Goal: Navigation & Orientation: Find specific page/section

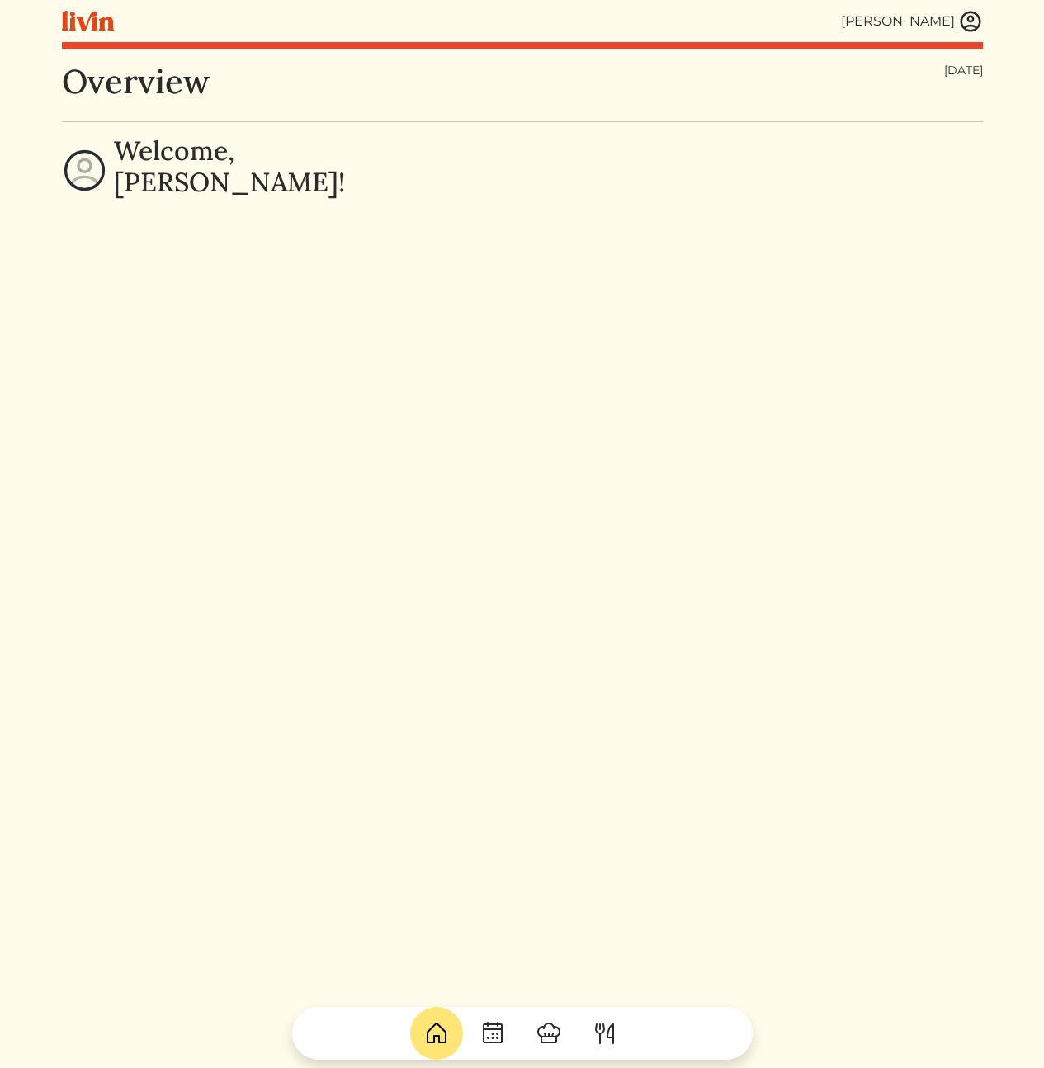
click at [972, 26] on img at bounding box center [970, 21] width 25 height 25
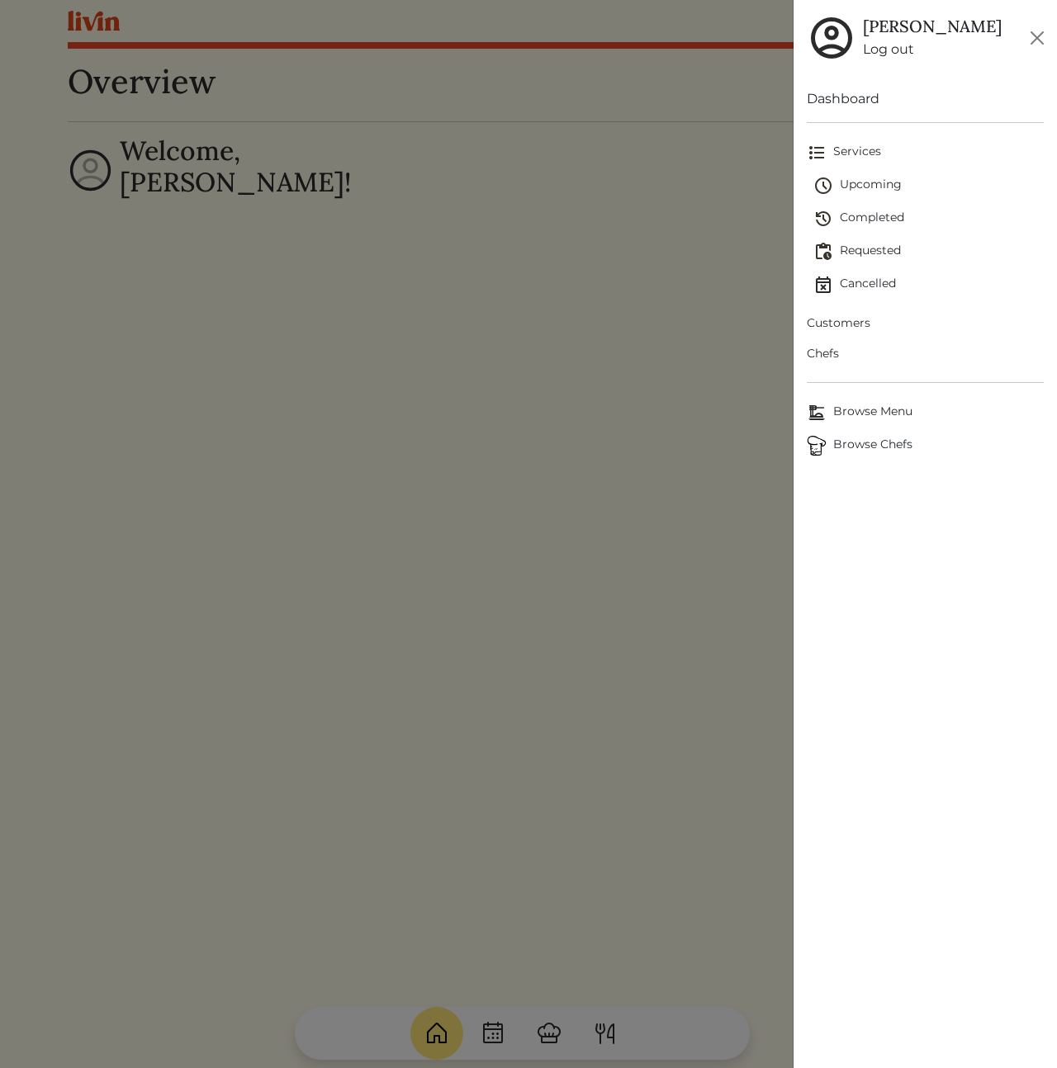
click at [843, 358] on span "Chefs" at bounding box center [924, 353] width 237 height 17
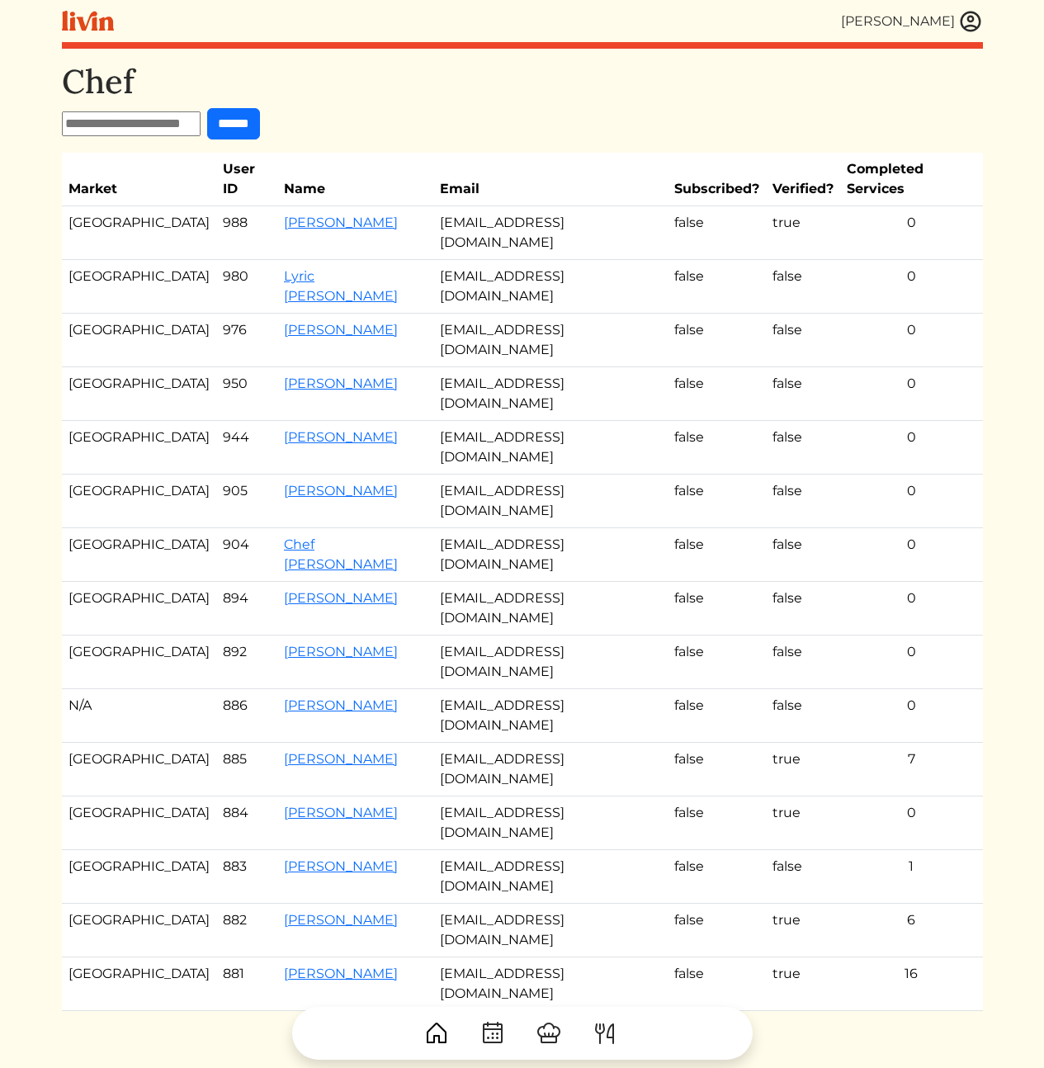
click at [969, 17] on img at bounding box center [970, 21] width 25 height 25
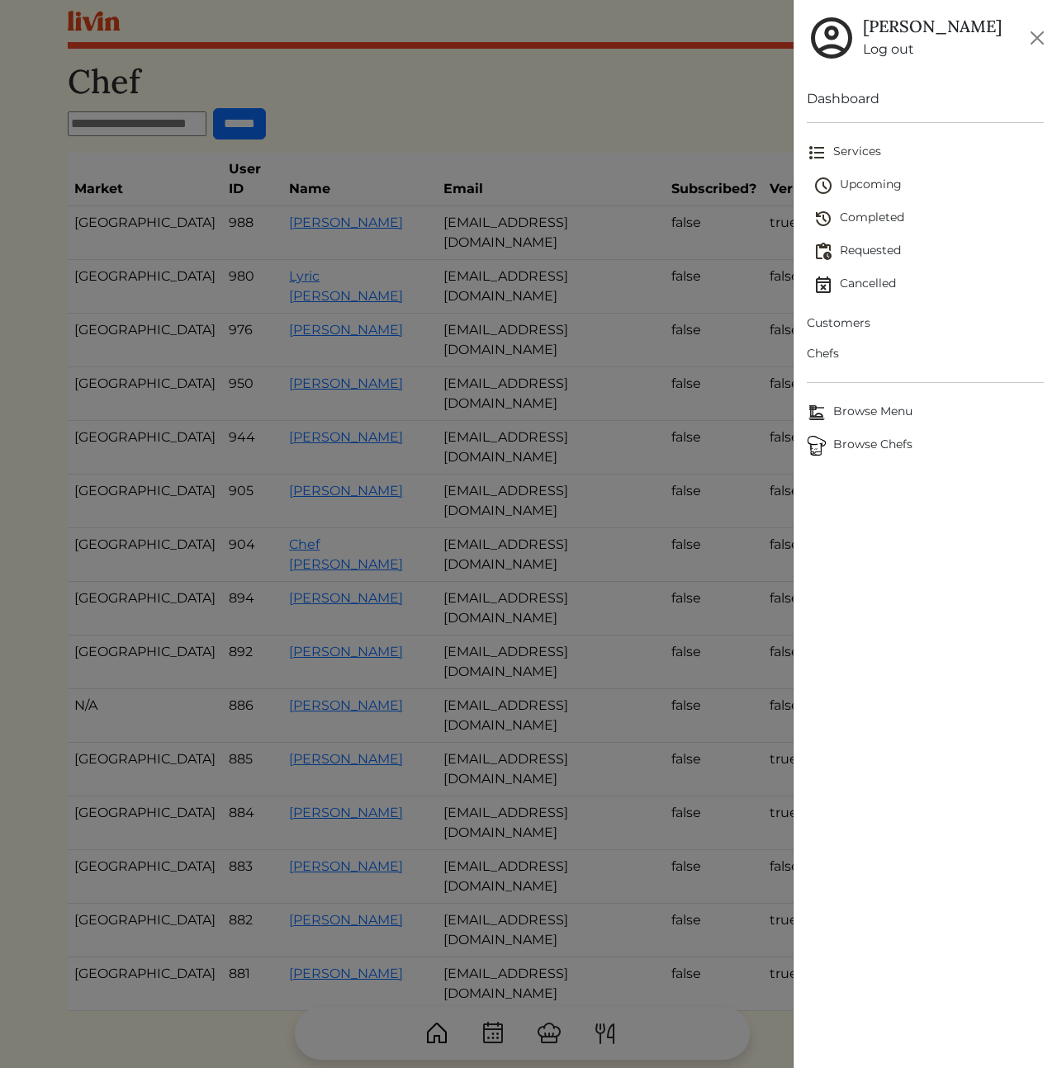
click at [874, 447] on span "Browse Chefs" at bounding box center [924, 446] width 237 height 20
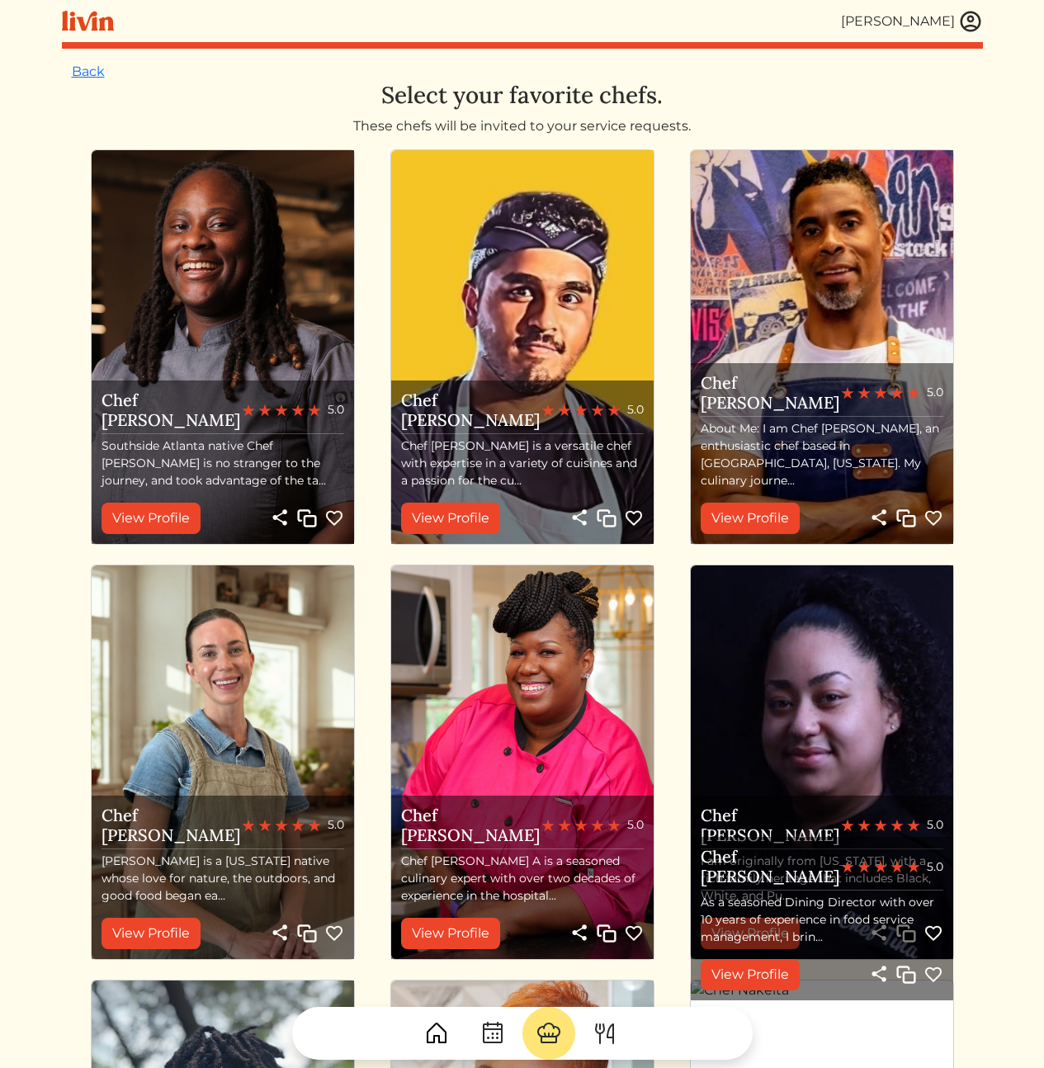
scroll to position [92, 0]
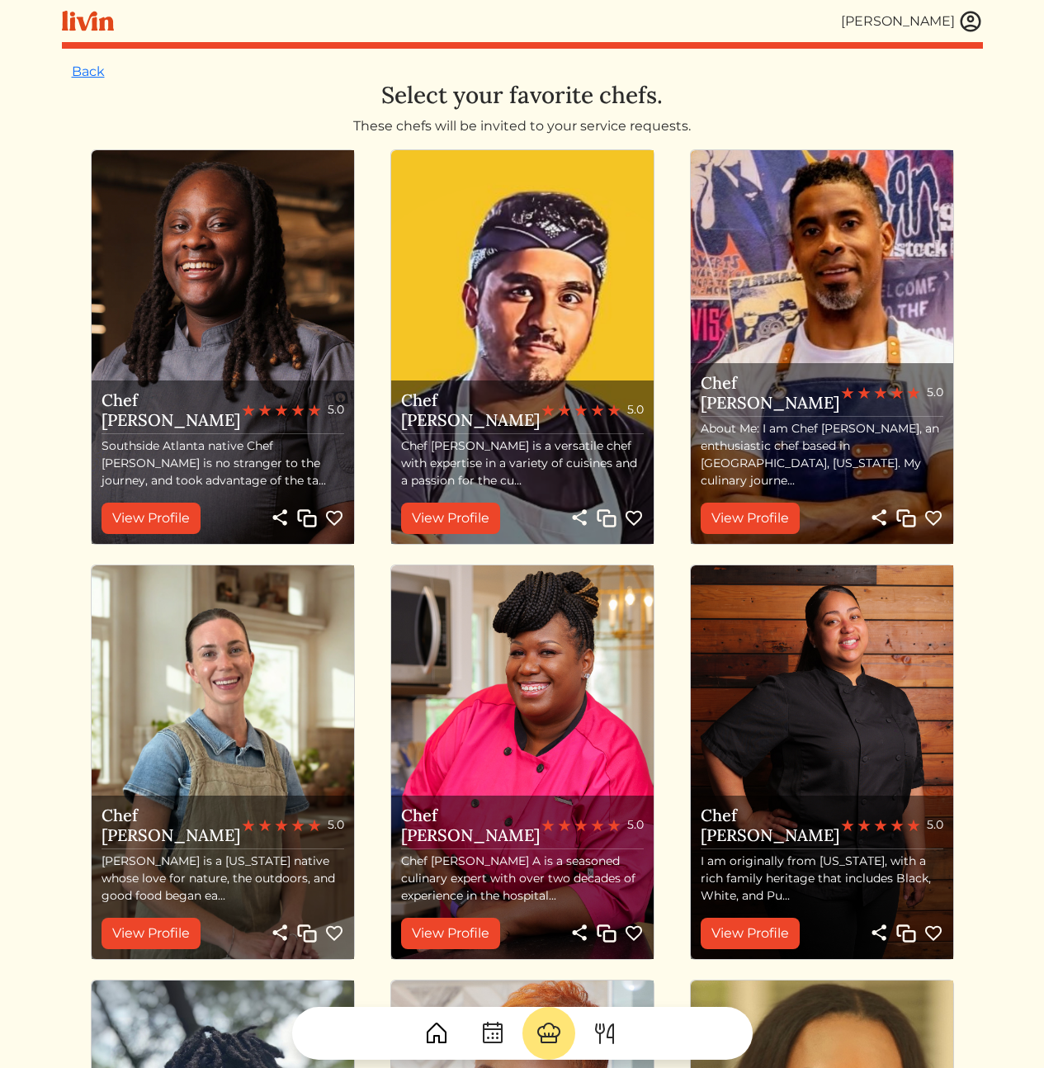
scroll to position [93, 0]
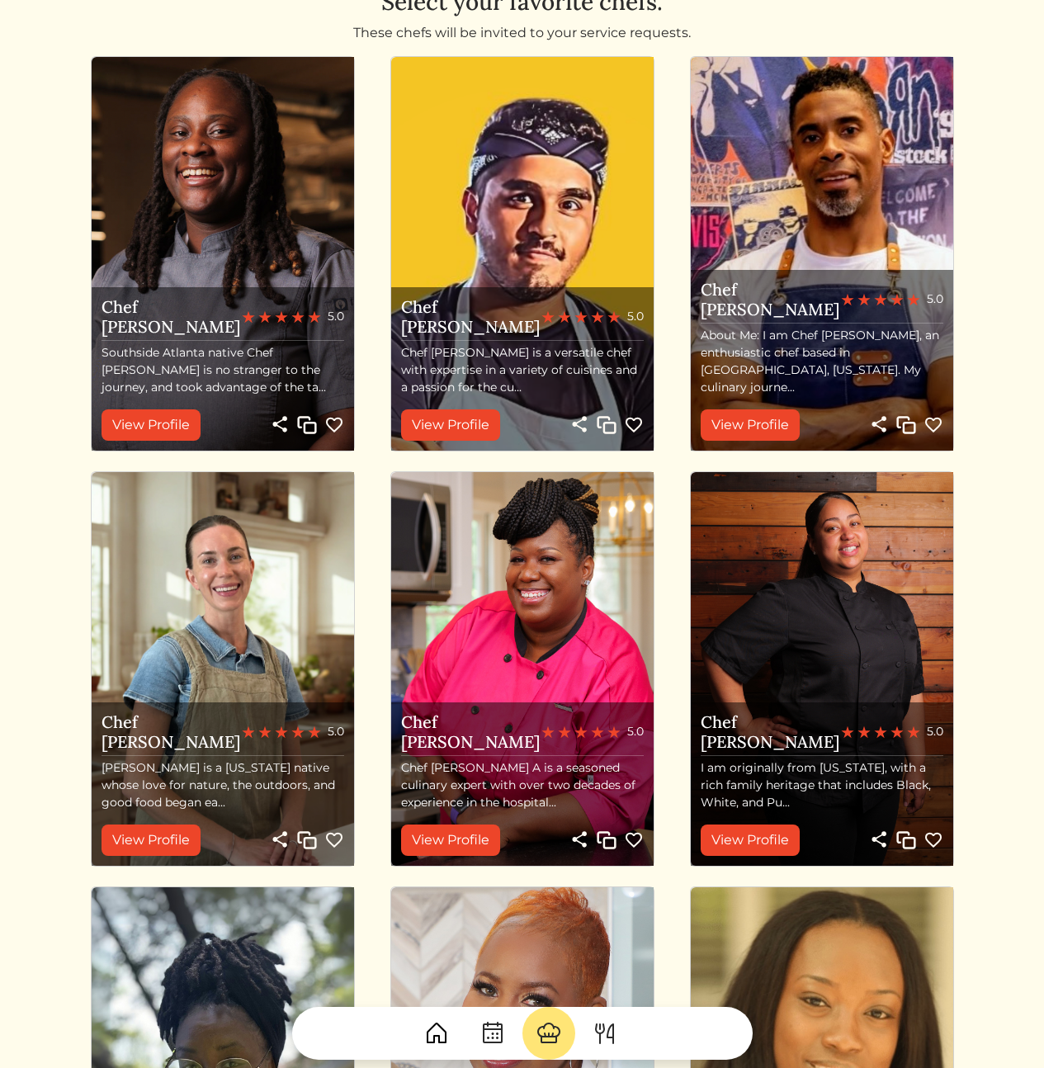
click at [1016, 608] on html "Calvin Wang Calvin Wang Log out Dashboard Services Upcoming Completed Requested…" at bounding box center [522, 441] width 1044 height 1068
